Goal: Task Accomplishment & Management: Use online tool/utility

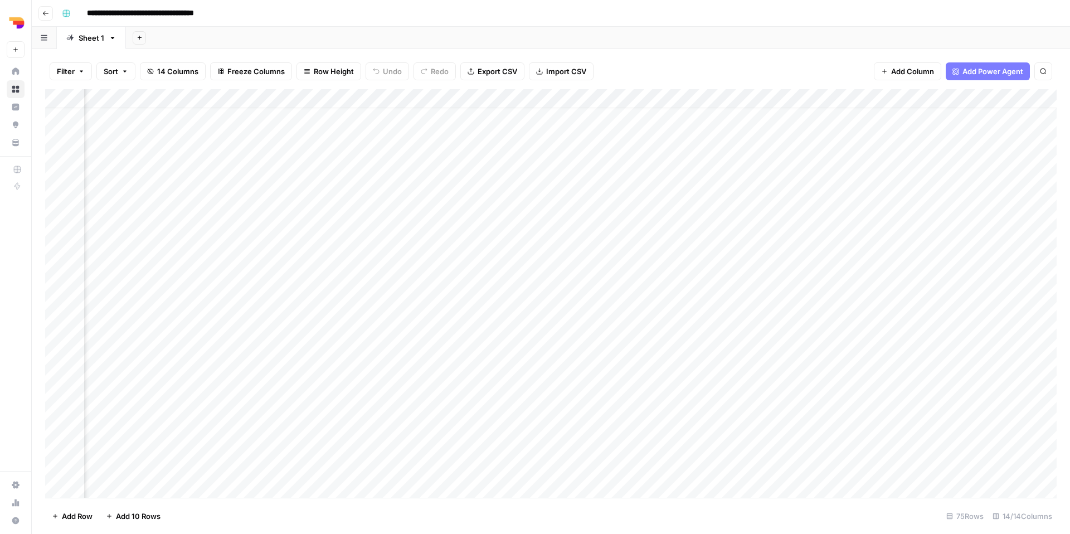
scroll to position [13, 619]
click at [982, 215] on div "Add Column" at bounding box center [551, 293] width 1012 height 409
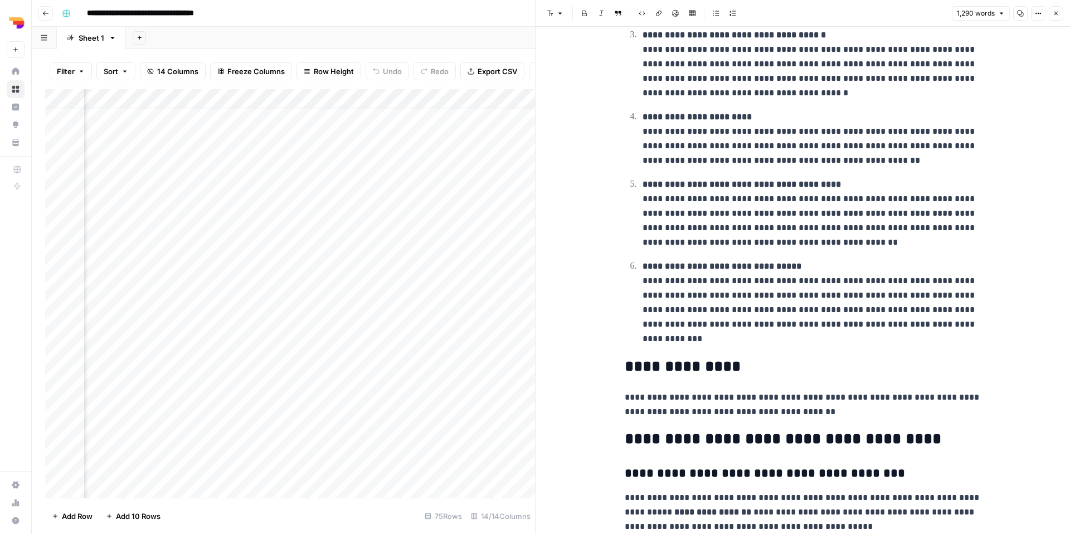
scroll to position [2040, 0]
